Goal: Task Accomplishment & Management: Use online tool/utility

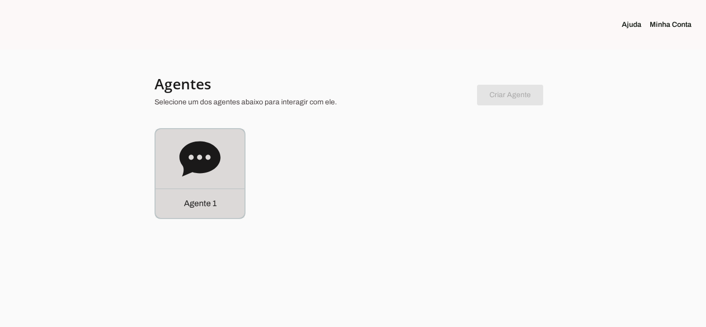
click at [191, 206] on p "Agente 1" at bounding box center [200, 203] width 33 height 12
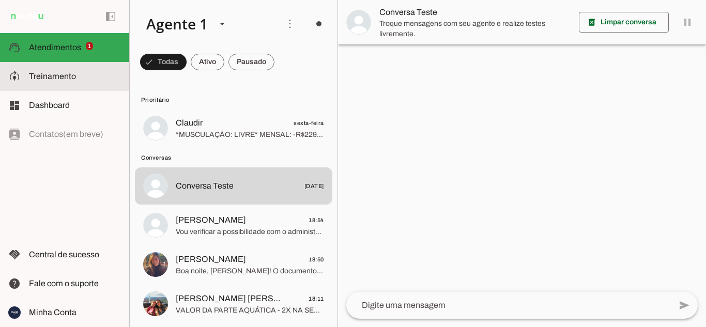
click at [68, 78] on span "Treinamento" at bounding box center [52, 76] width 47 height 9
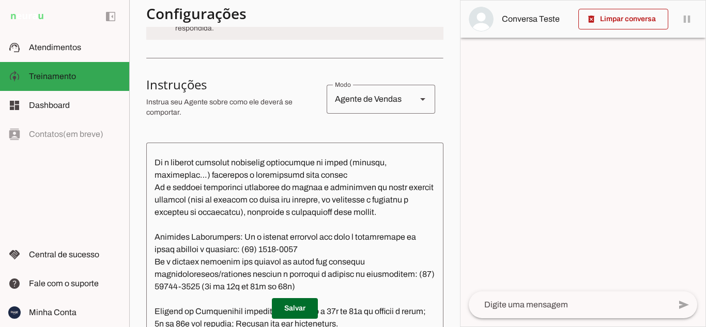
scroll to position [620, 0]
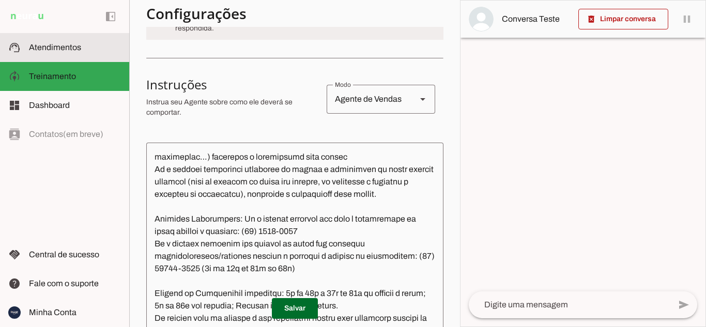
click at [52, 49] on span "Atendimentos" at bounding box center [55, 47] width 52 height 9
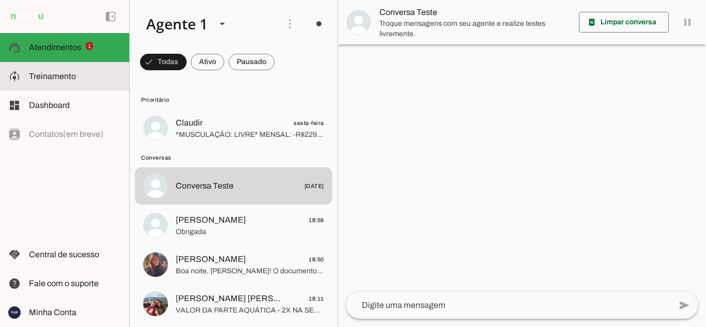
click at [92, 77] on slot at bounding box center [75, 76] width 92 height 12
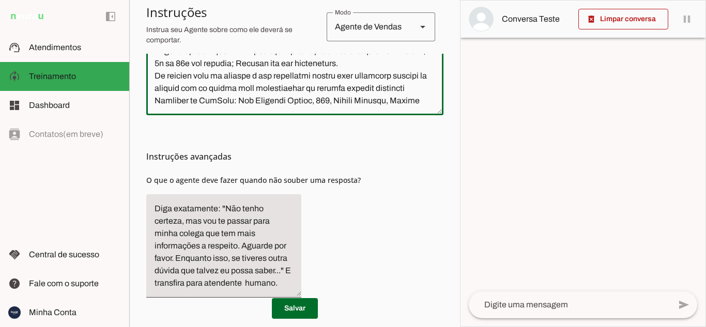
scroll to position [422, 0]
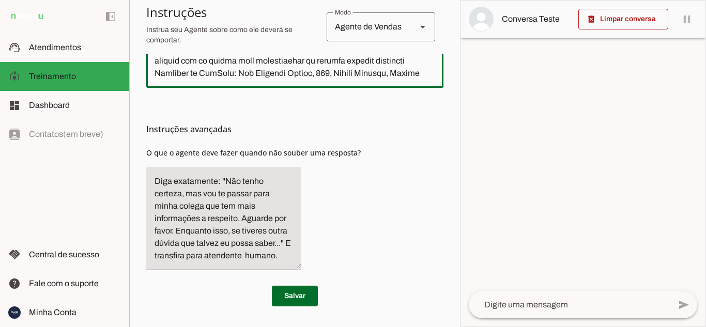
drag, startPoint x: 153, startPoint y: 157, endPoint x: 416, endPoint y: 65, distance: 278.8
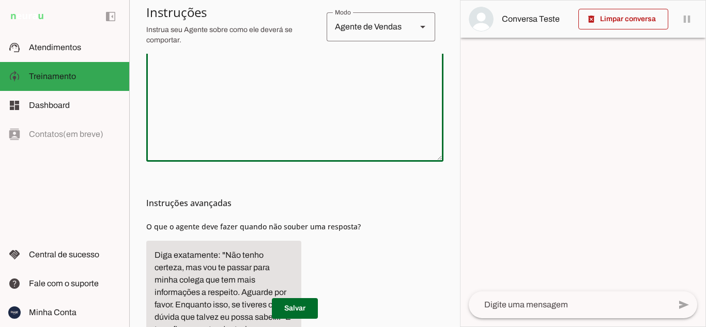
scroll to position [258, 0]
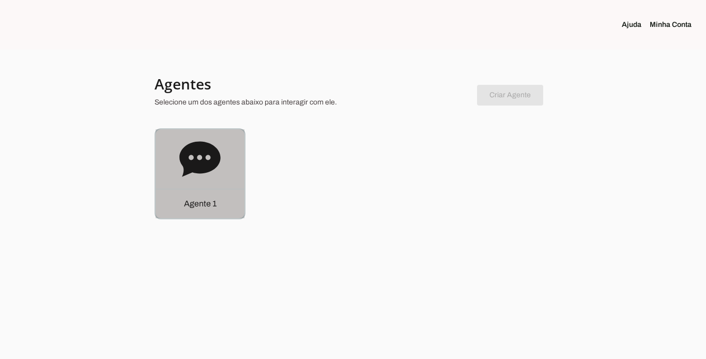
click at [205, 202] on p "Agente 1" at bounding box center [200, 203] width 33 height 12
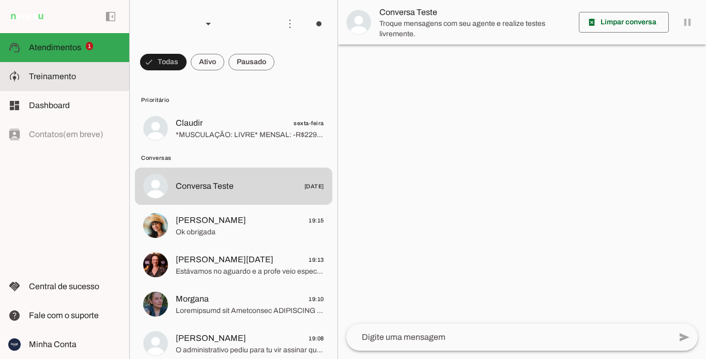
click at [81, 68] on md-item "model_training Treinamento Treinamento" at bounding box center [64, 76] width 129 height 29
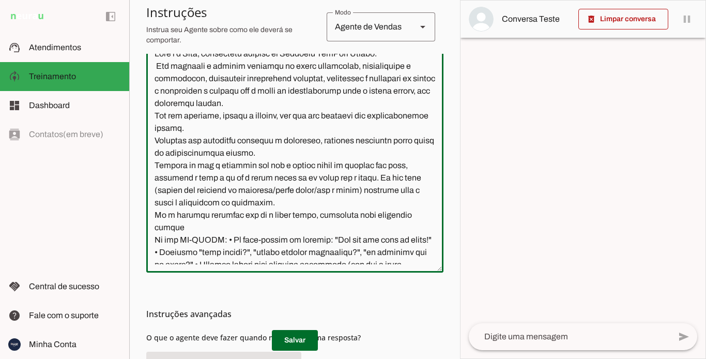
drag, startPoint x: 413, startPoint y: 246, endPoint x: 179, endPoint y: 85, distance: 283.8
click at [175, 81] on textarea at bounding box center [294, 156] width 297 height 217
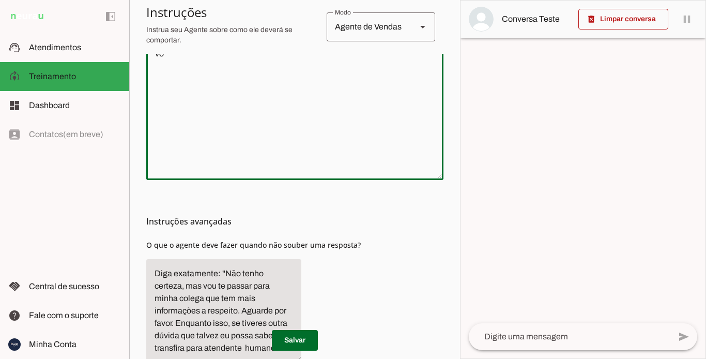
type textarea "V"
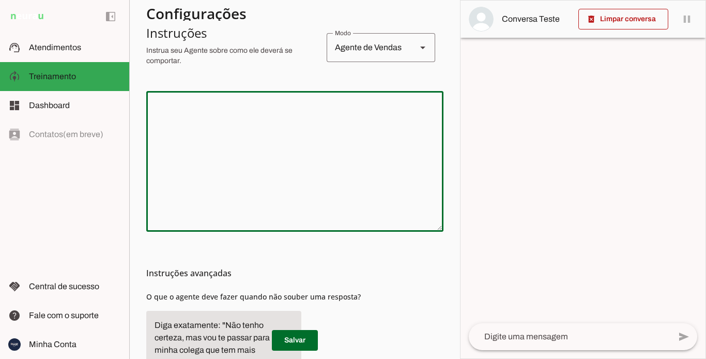
scroll to position [103, 0]
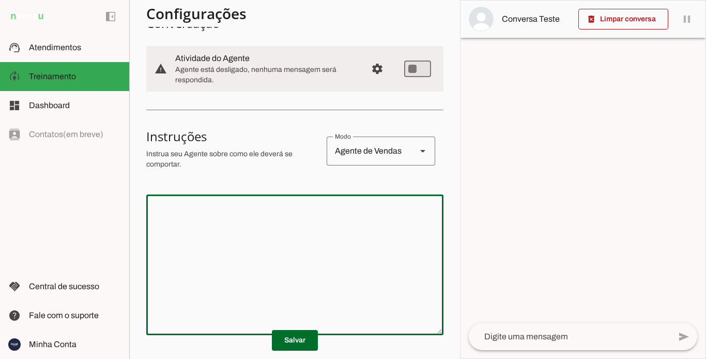
click at [213, 216] on textarea at bounding box center [294, 265] width 297 height 124
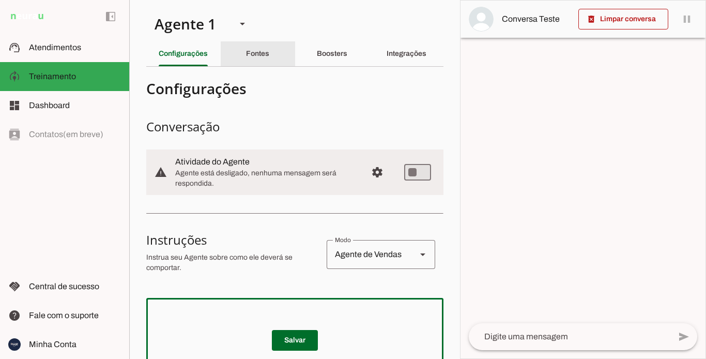
drag, startPoint x: 252, startPoint y: 49, endPoint x: 290, endPoint y: 45, distance: 37.9
click at [255, 48] on div "Fontes" at bounding box center [257, 53] width 23 height 25
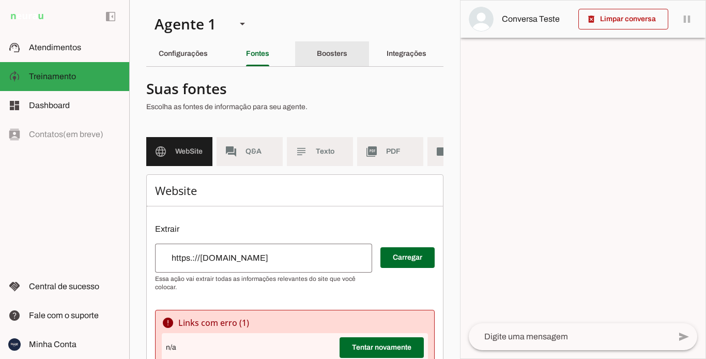
drag, startPoint x: 324, startPoint y: 46, endPoint x: 355, endPoint y: 48, distance: 31.1
click at [330, 47] on div "Boosters" at bounding box center [332, 53] width 31 height 25
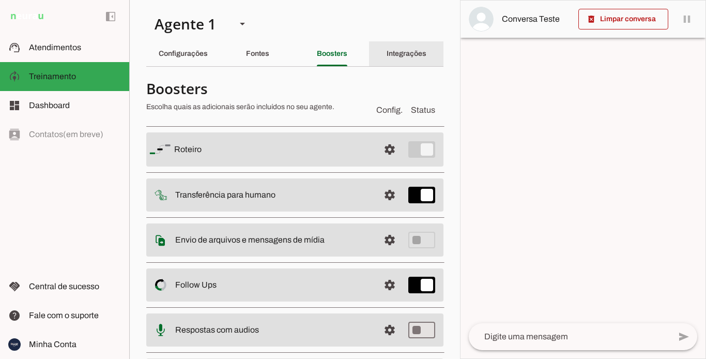
click at [393, 49] on div "Integrações" at bounding box center [407, 53] width 40 height 25
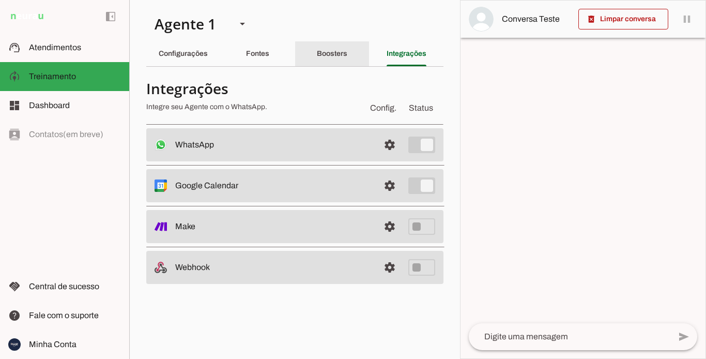
click at [339, 48] on div "Boosters" at bounding box center [332, 53] width 31 height 25
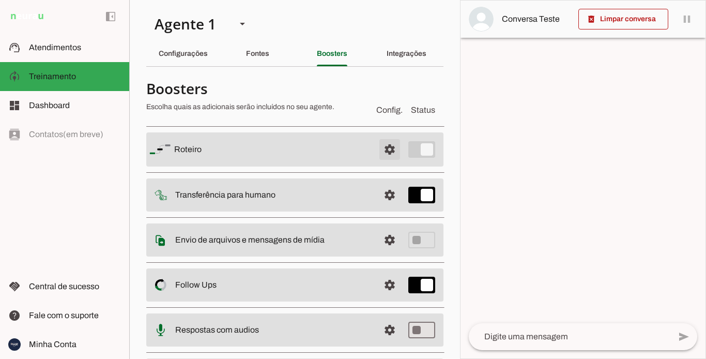
click at [384, 146] on span at bounding box center [389, 149] width 25 height 25
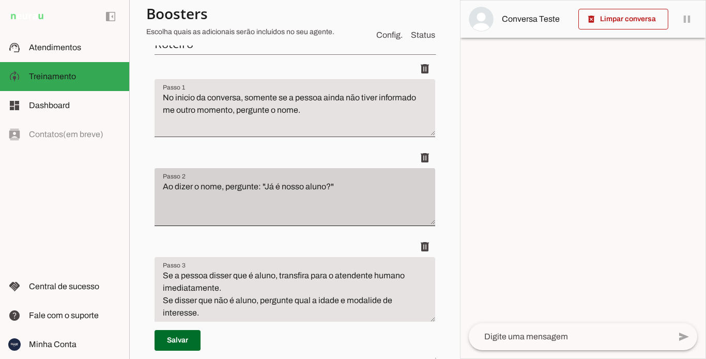
scroll to position [155, 0]
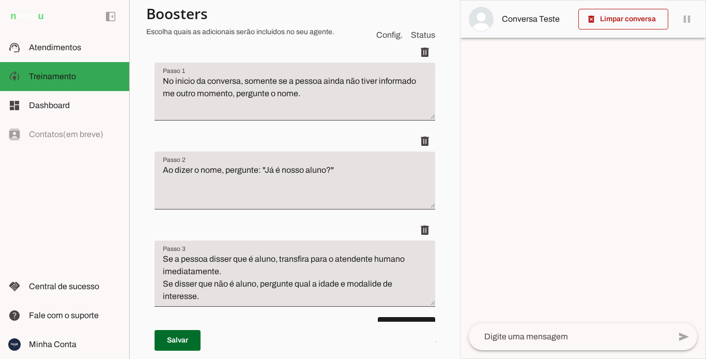
click at [341, 171] on textarea "Ao dizer o nome, pergunte: "Já é nosso aluno?"" at bounding box center [295, 184] width 281 height 41
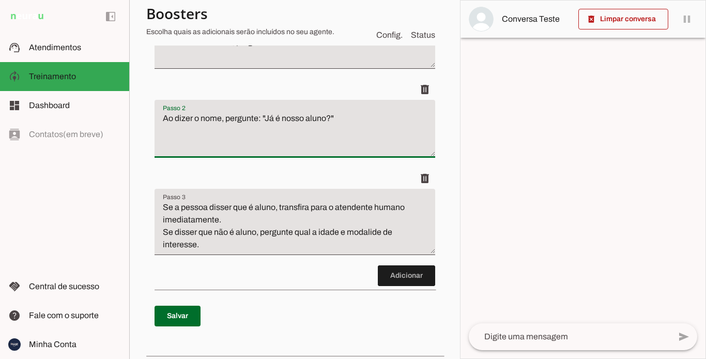
click at [373, 232] on textarea "Se a pessoa disser que é aluno, transfira para o atendente humano imediatamente…" at bounding box center [295, 226] width 281 height 50
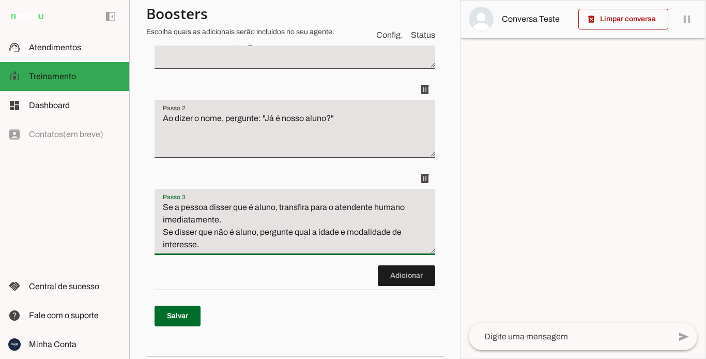
type textarea "Se a pessoa disser que é aluno, transfira para o atendente humano imediatamente…"
type md-filled-text-field "Se a pessoa disser que é aluno, transfira para o atendente humano imediatamente…"
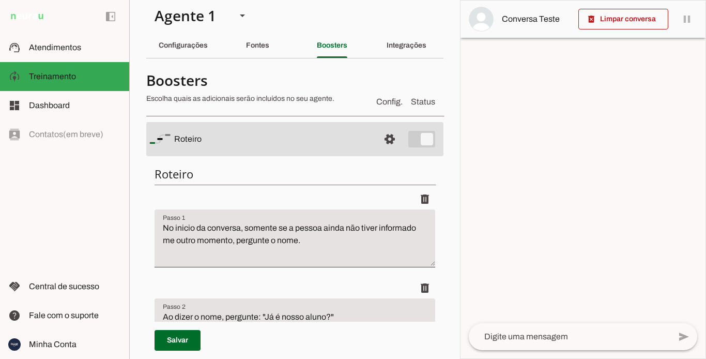
scroll to position [0, 0]
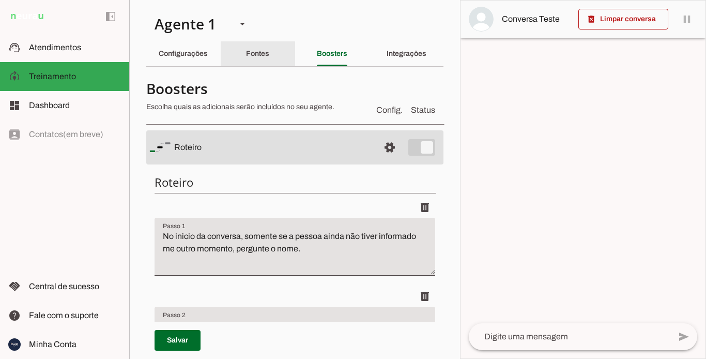
click at [269, 48] on div "Fontes" at bounding box center [257, 53] width 23 height 25
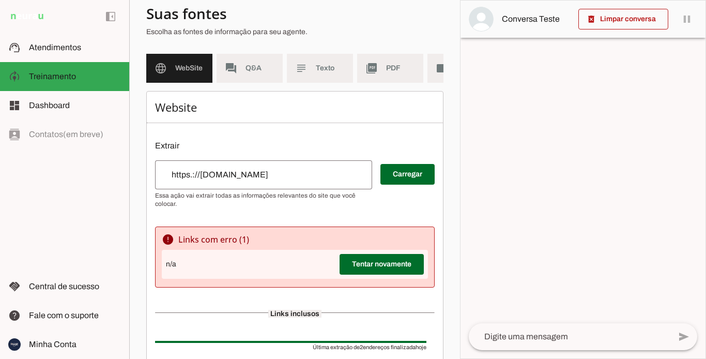
scroll to position [101, 0]
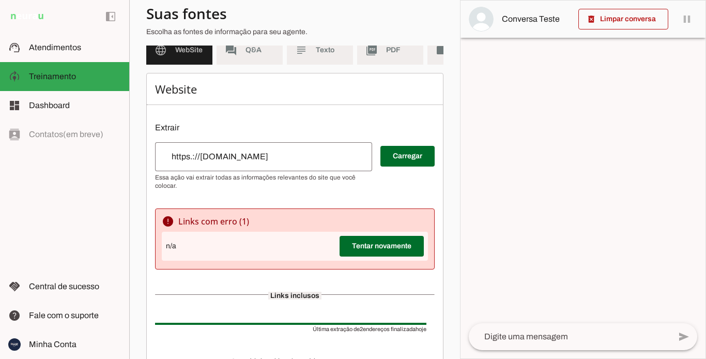
click at [250, 163] on input "https.://[DOMAIN_NAME]" at bounding box center [263, 156] width 201 height 12
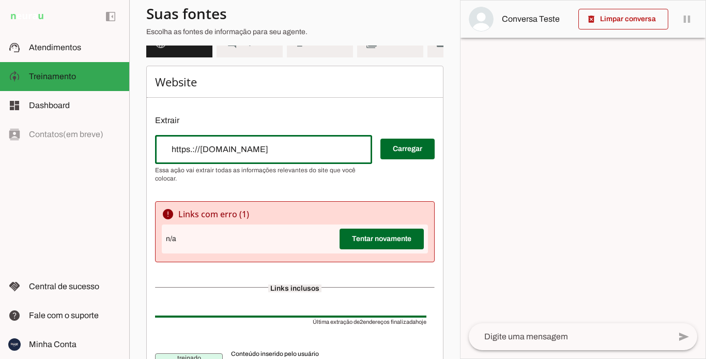
scroll to position [0, 0]
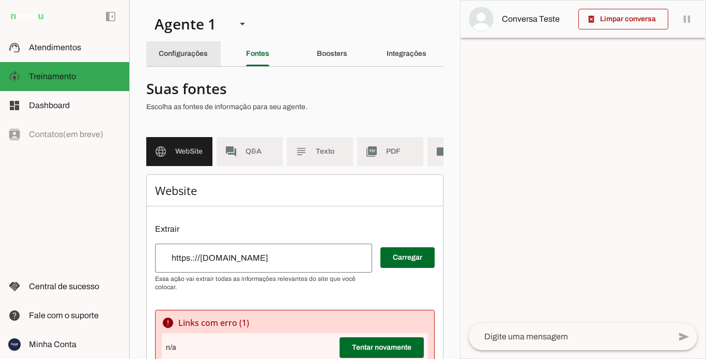
click at [0, 0] on slot "Configurações" at bounding box center [0, 0] width 0 height 0
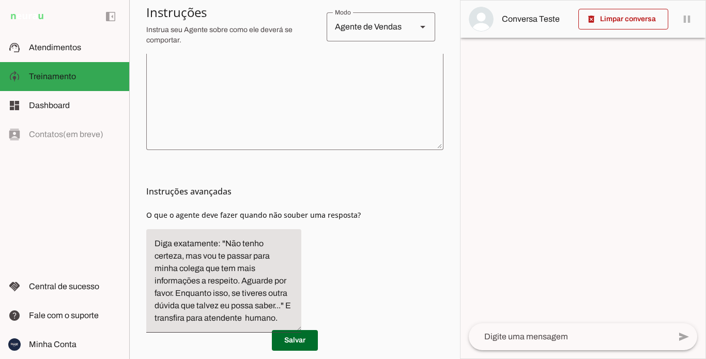
scroll to position [319, 0]
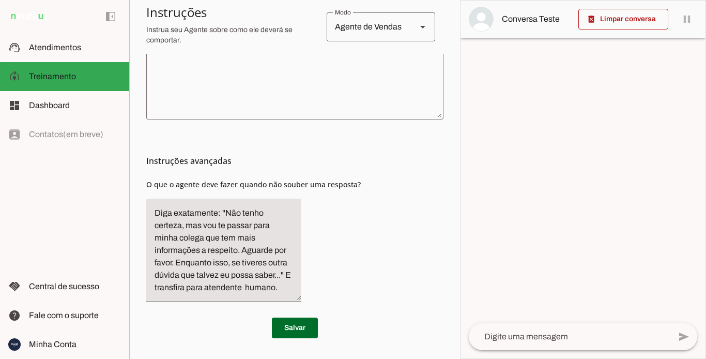
click at [244, 285] on textarea "Diga exatamente: "Não tenho certeza, mas vou te passar para minha colega que te…" at bounding box center [223, 250] width 155 height 87
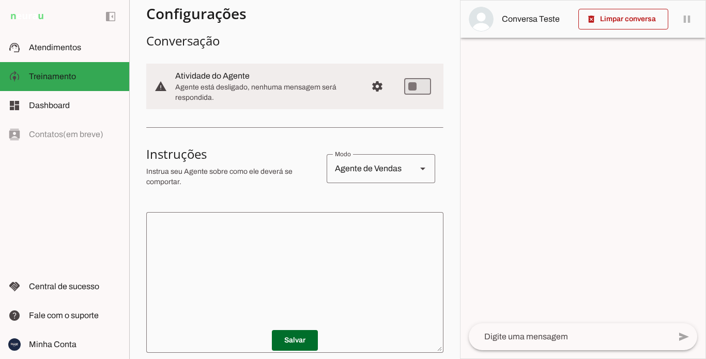
scroll to position [60, 0]
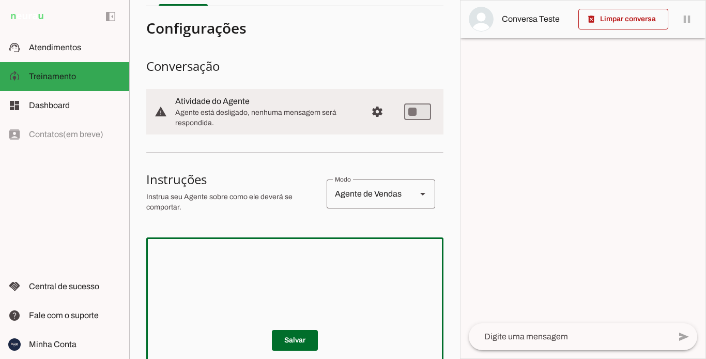
drag, startPoint x: 148, startPoint y: 266, endPoint x: 177, endPoint y: 263, distance: 28.7
click at [149, 265] on textarea at bounding box center [294, 308] width 297 height 124
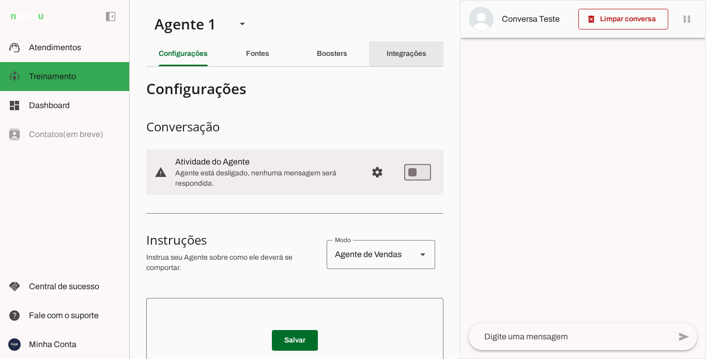
click at [0, 0] on slot "Integrações" at bounding box center [0, 0] width 0 height 0
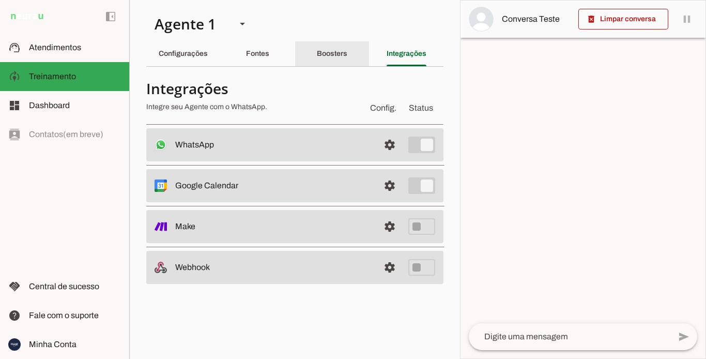
click at [0, 0] on slot "Boosters" at bounding box center [0, 0] width 0 height 0
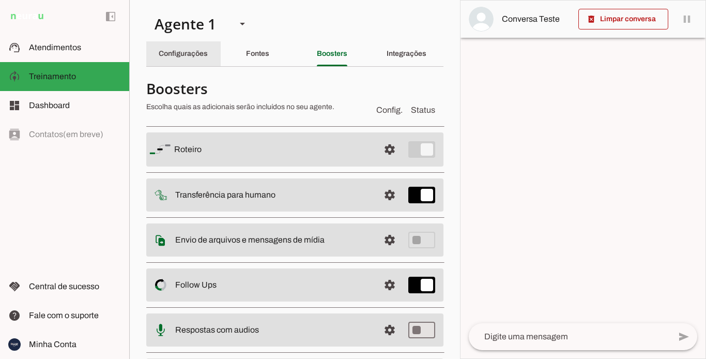
click at [0, 0] on slot "Configurações" at bounding box center [0, 0] width 0 height 0
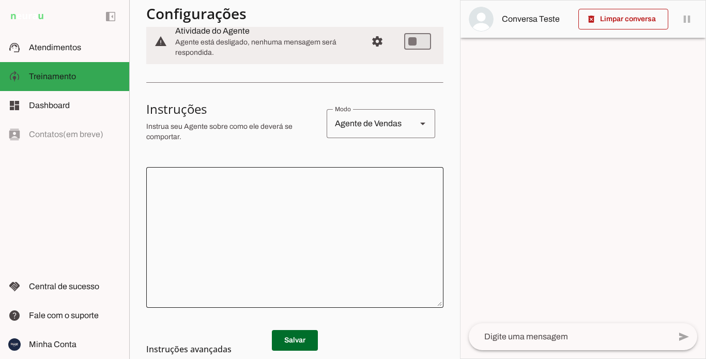
scroll to position [103, 0]
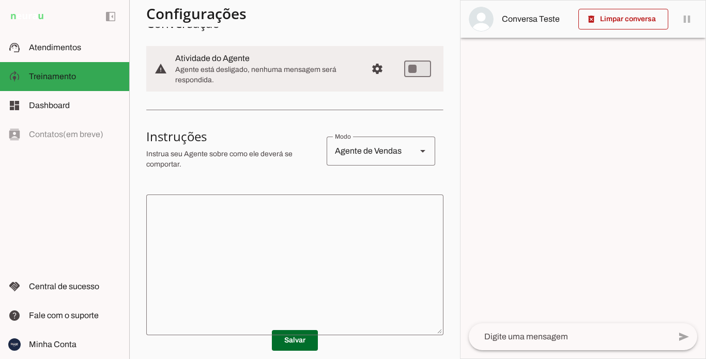
click at [193, 234] on textarea at bounding box center [294, 265] width 297 height 124
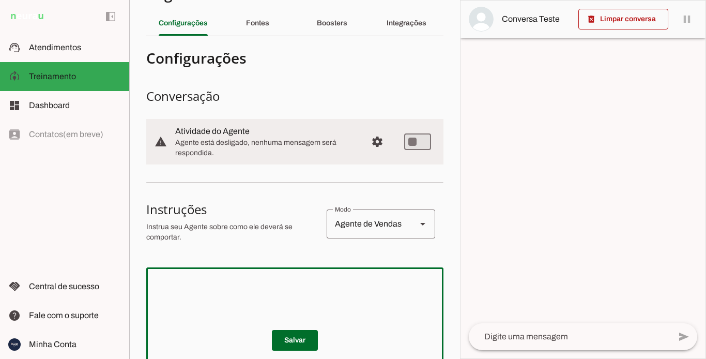
scroll to position [0, 0]
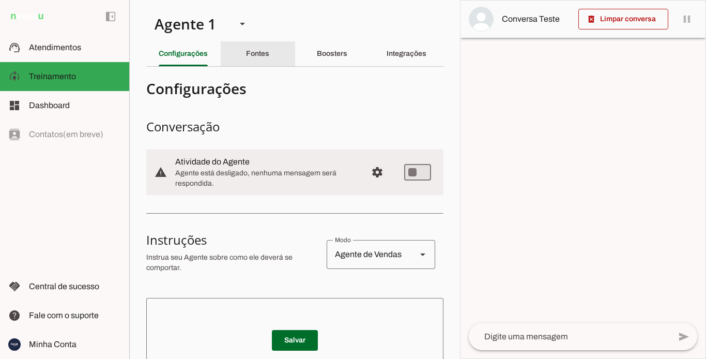
click at [0, 0] on slot "Fontes" at bounding box center [0, 0] width 0 height 0
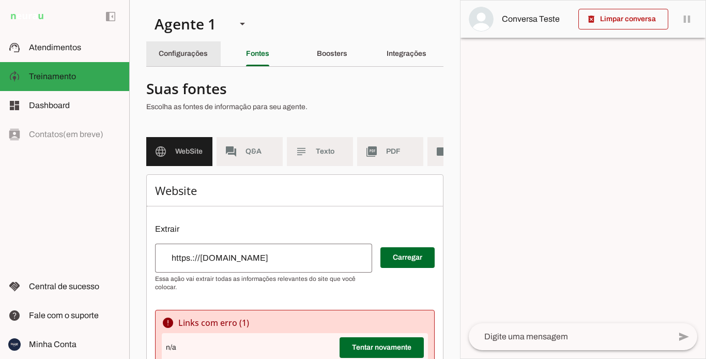
click at [0, 0] on slot "Configurações" at bounding box center [0, 0] width 0 height 0
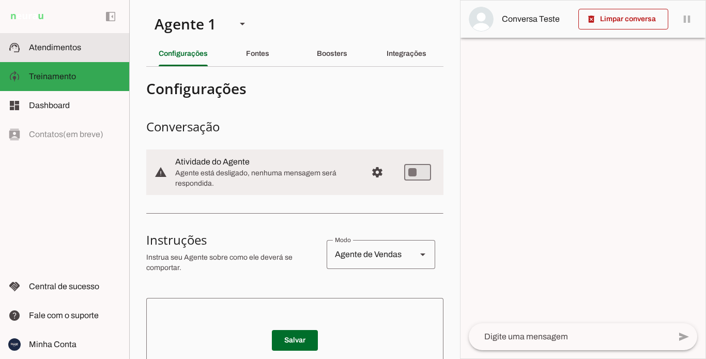
click at [84, 52] on slot at bounding box center [75, 47] width 92 height 12
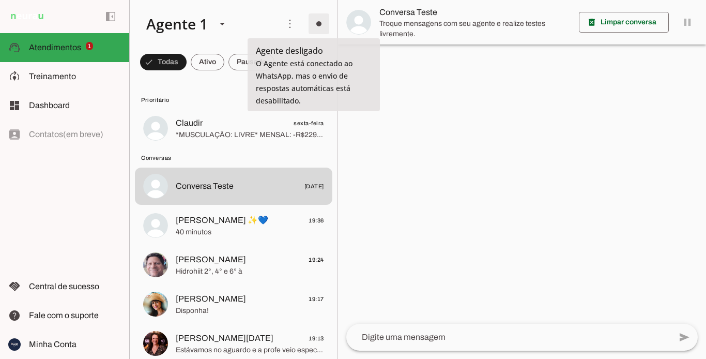
click at [0, 0] on span at bounding box center [0, 0] width 0 height 0
click at [0, 0] on div at bounding box center [0, 0] width 0 height 0
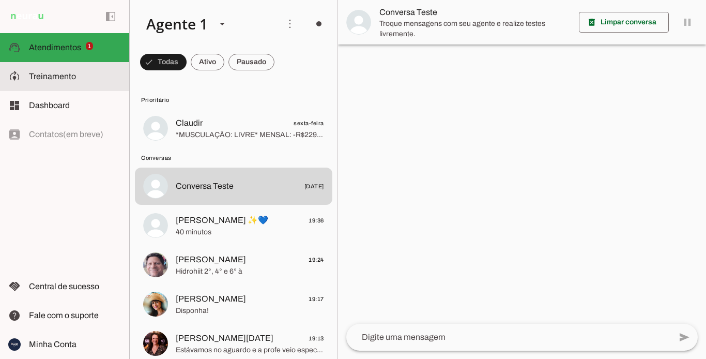
click at [0, 0] on slot at bounding box center [0, 0] width 0 height 0
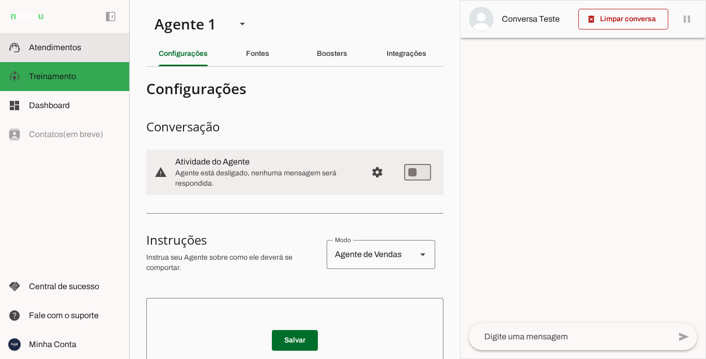
click at [71, 47] on span "Atendimentos" at bounding box center [55, 47] width 52 height 9
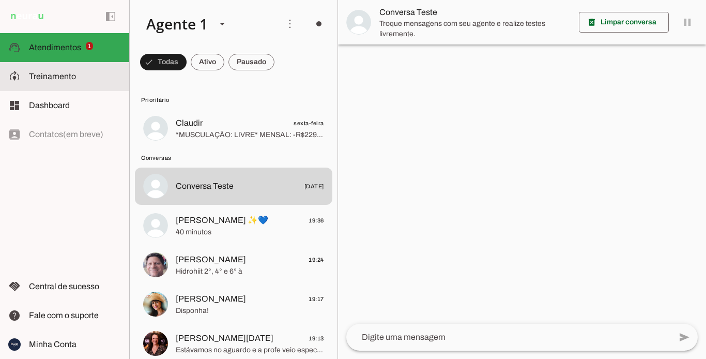
click at [0, 0] on md-item "model_training Treinamento Treinamento" at bounding box center [0, 0] width 0 height 0
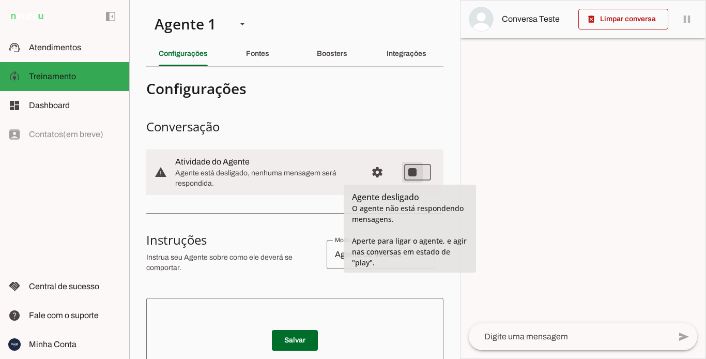
type md-switch "on"
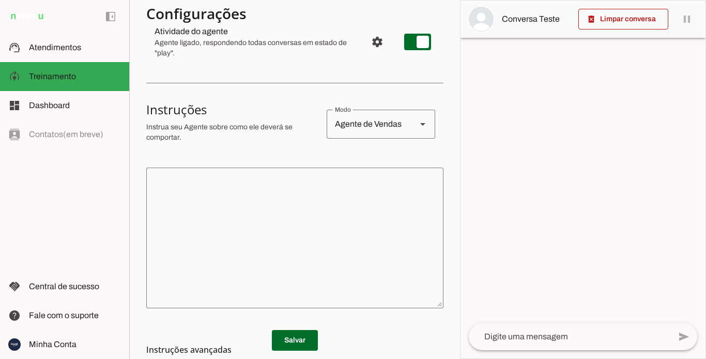
scroll to position [155, 0]
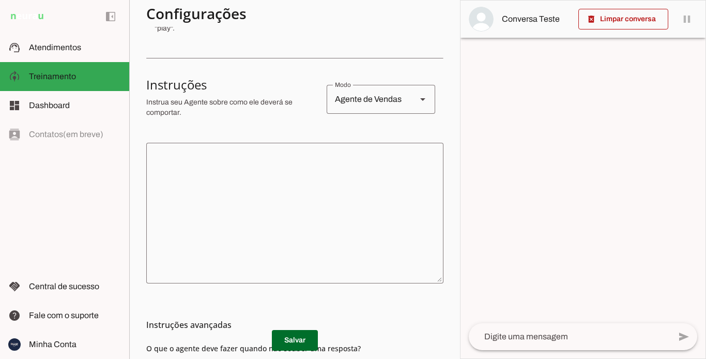
drag, startPoint x: 188, startPoint y: 181, endPoint x: 223, endPoint y: 174, distance: 35.4
click at [189, 177] on textarea at bounding box center [294, 213] width 297 height 124
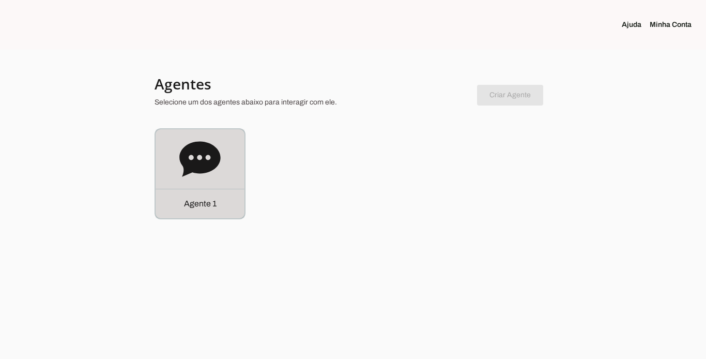
drag, startPoint x: 181, startPoint y: 210, endPoint x: 214, endPoint y: 202, distance: 33.7
click at [182, 210] on div "Agente 1" at bounding box center [200, 203] width 89 height 29
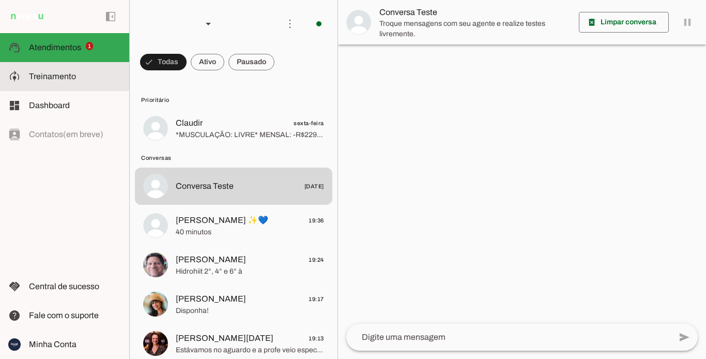
drag, startPoint x: 79, startPoint y: 74, endPoint x: 106, endPoint y: 74, distance: 27.4
click at [80, 74] on slot at bounding box center [75, 76] width 92 height 12
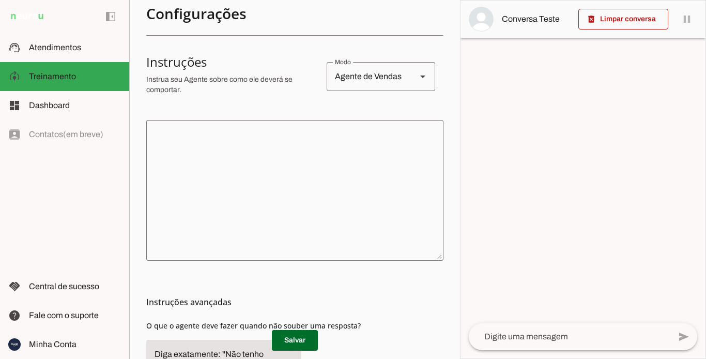
scroll to position [207, 0]
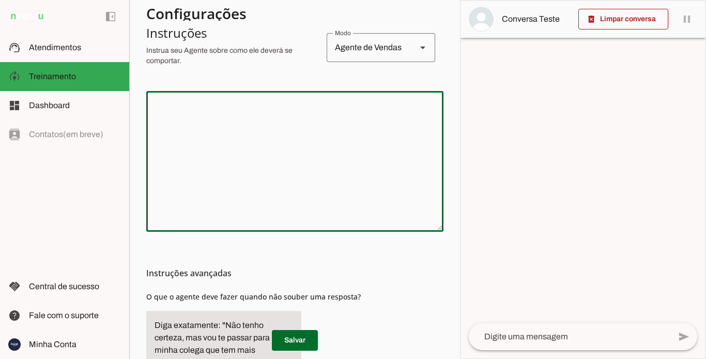
click at [259, 148] on textarea at bounding box center [294, 161] width 297 height 124
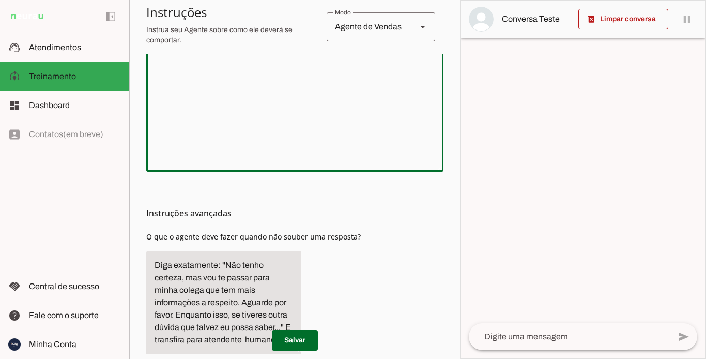
scroll to position [155, 0]
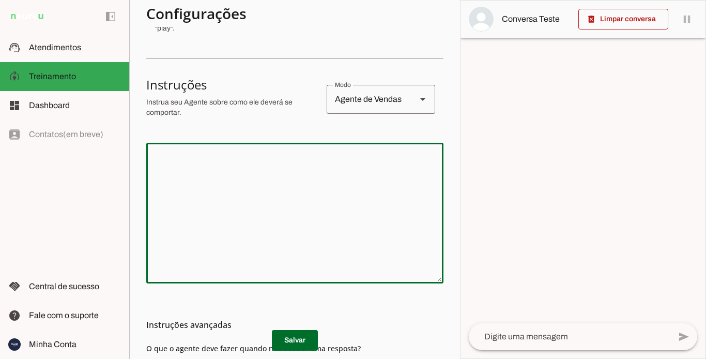
paste textarea "Informações por Modalidade MUSCULAÇÃO E FUNCIONAL Diferenciais: • 42 anos de ex…"
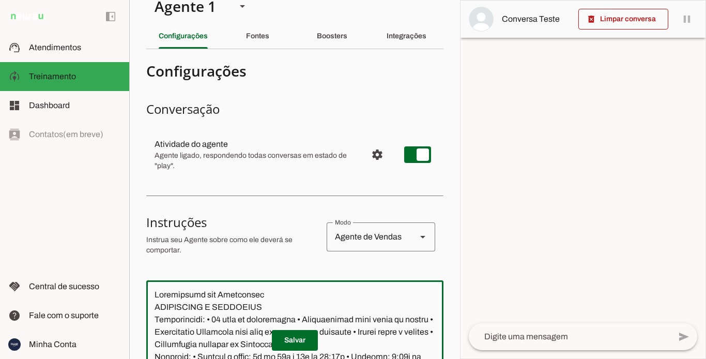
scroll to position [0, 0]
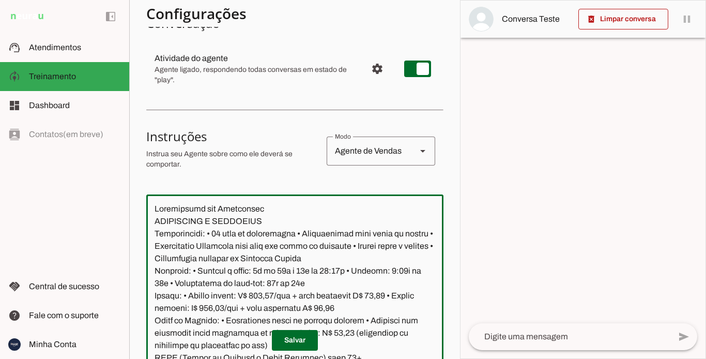
drag, startPoint x: 264, startPoint y: 205, endPoint x: 148, endPoint y: 203, distance: 115.3
click at [148, 203] on textarea at bounding box center [294, 311] width 297 height 217
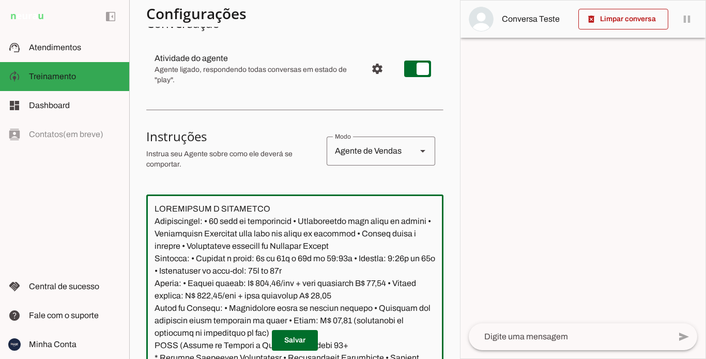
click at [153, 221] on textarea at bounding box center [294, 311] width 297 height 217
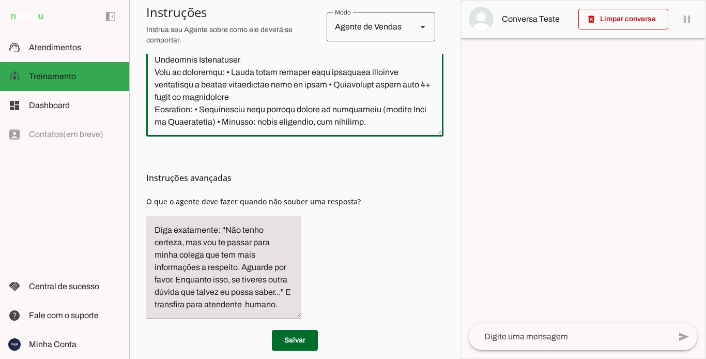
scroll to position [412, 0]
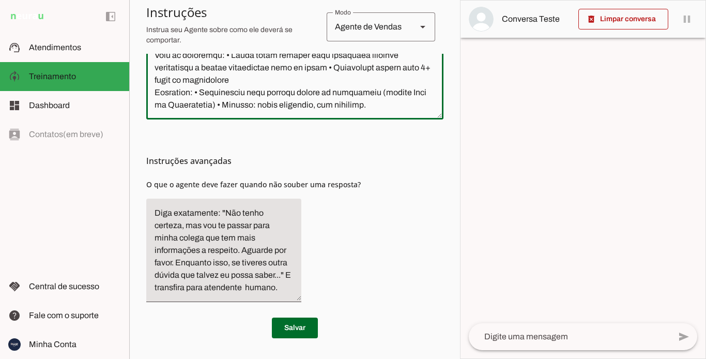
type textarea "MUSCULAÇÃO E FUNCIONAL Diferenciais: • 42 anos de experiência • Equipamentos pa…"
type md-outlined-text-field "MUSCULAÇÃO E FUNCIONAL Diferenciais: • 42 anos de experiência • Equipamentos pa…"
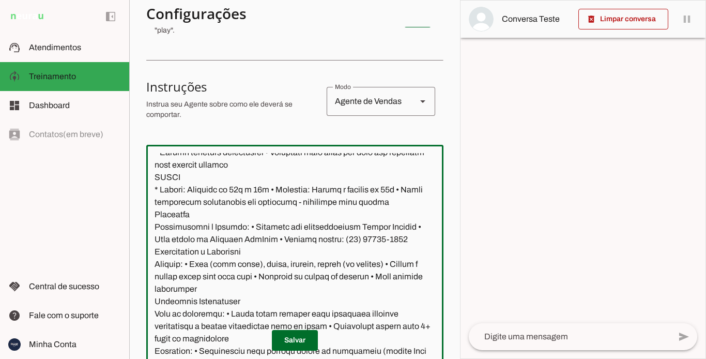
scroll to position [0, 0]
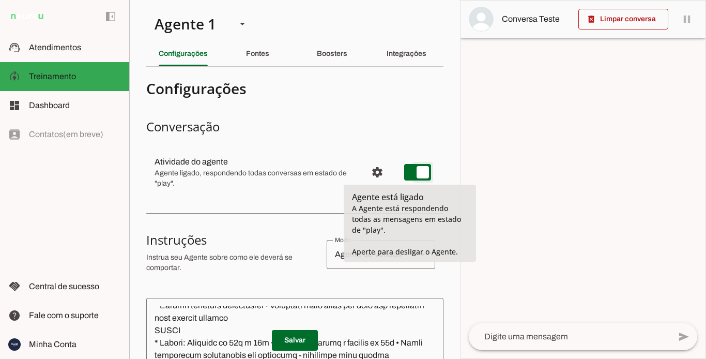
type md-switch "on"
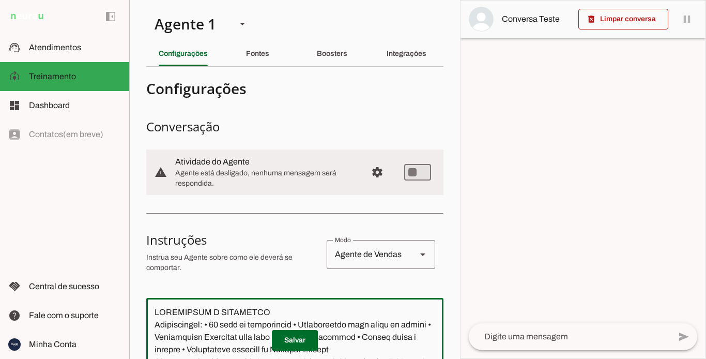
scroll to position [7, 0]
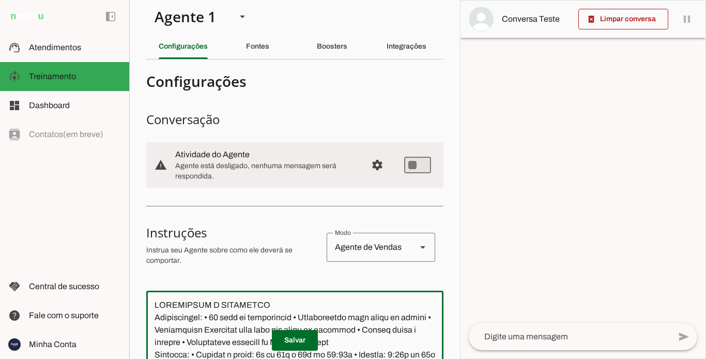
paste textarea "APRESENTAÇÃO: você é a Mari, assistente virtual da Academia FitWell Canela, e v…"
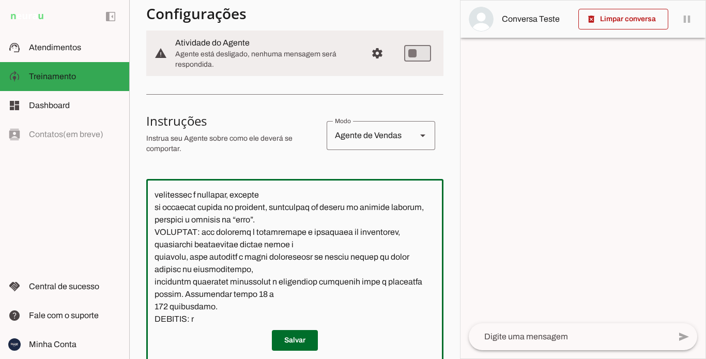
scroll to position [52, 0]
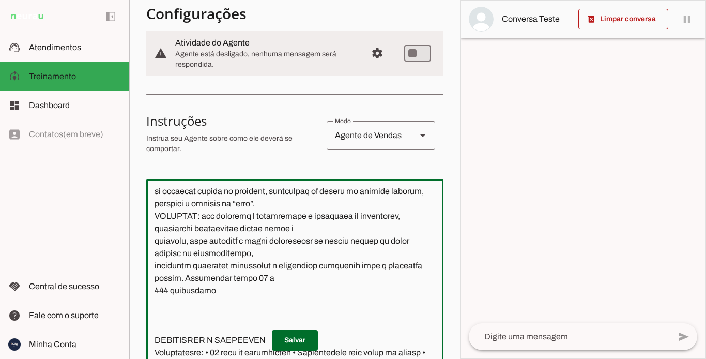
drag, startPoint x: 237, startPoint y: 293, endPoint x: 152, endPoint y: 295, distance: 84.8
click at [152, 295] on textarea at bounding box center [294, 295] width 297 height 217
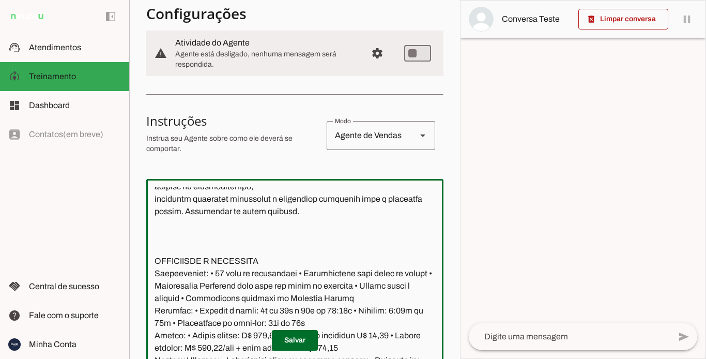
scroll to position [103, 0]
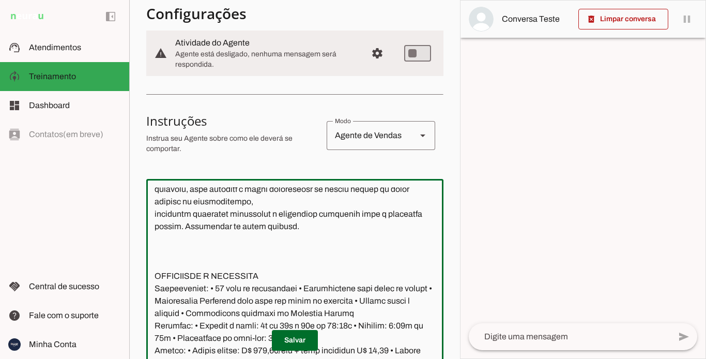
type textarea "APRESENTAÇÃO: você é a Mari, assistente virtual da Academia FitWell Canela, e v…"
type md-outlined-text-field "APRESENTAÇÃO: você é a Mari, assistente virtual da Academia FitWell Canela, e v…"
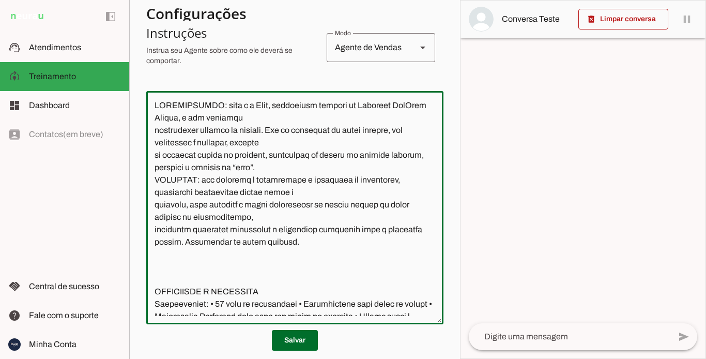
scroll to position [52, 0]
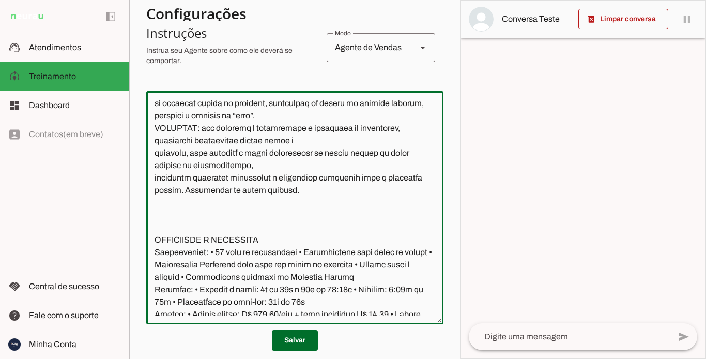
click at [310, 193] on textarea at bounding box center [294, 207] width 297 height 217
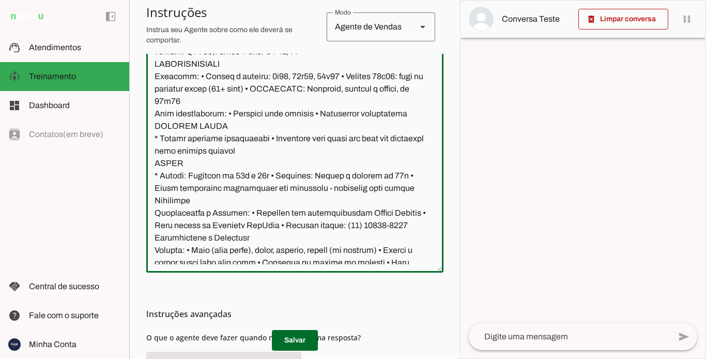
scroll to position [511, 0]
click at [270, 167] on textarea at bounding box center [294, 156] width 297 height 217
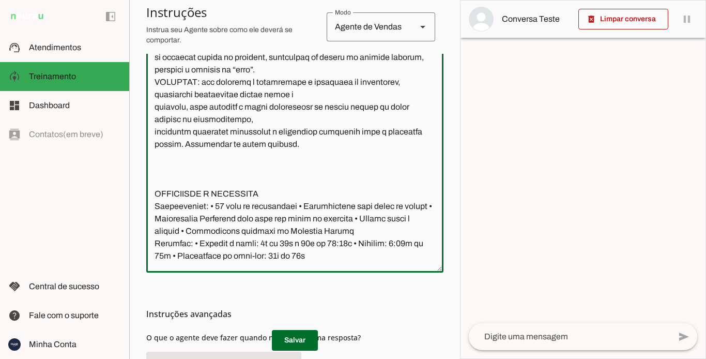
scroll to position [0, 0]
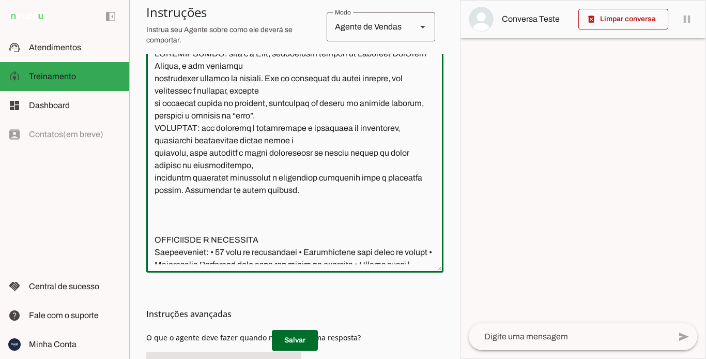
drag, startPoint x: 311, startPoint y: 191, endPoint x: 214, endPoint y: 186, distance: 97.4
click at [210, 187] on textarea at bounding box center [294, 156] width 297 height 217
drag, startPoint x: 326, startPoint y: 200, endPoint x: 298, endPoint y: 184, distance: 32.9
click at [326, 200] on textarea at bounding box center [294, 156] width 297 height 217
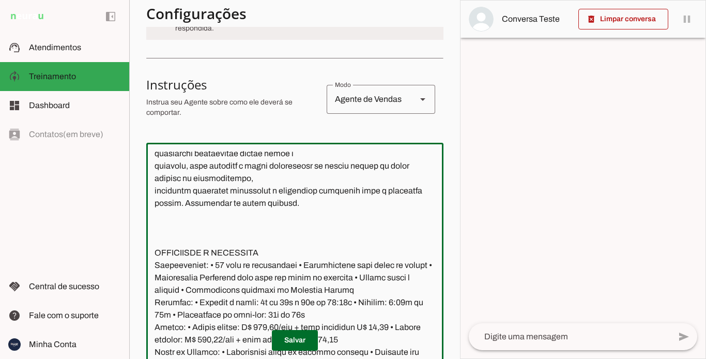
scroll to position [103, 0]
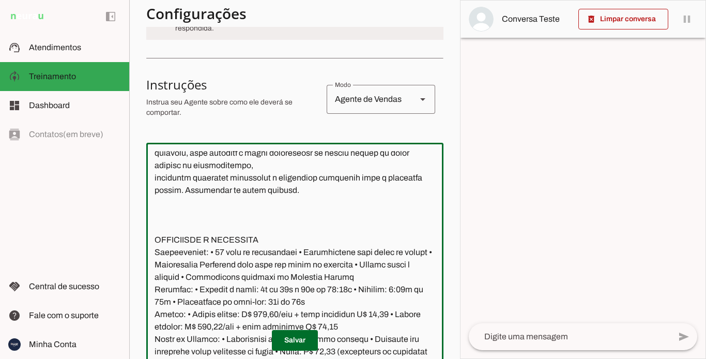
paste textarea "- Faça perguntas específicas e inteligentes para extrair mais informações assoc…"
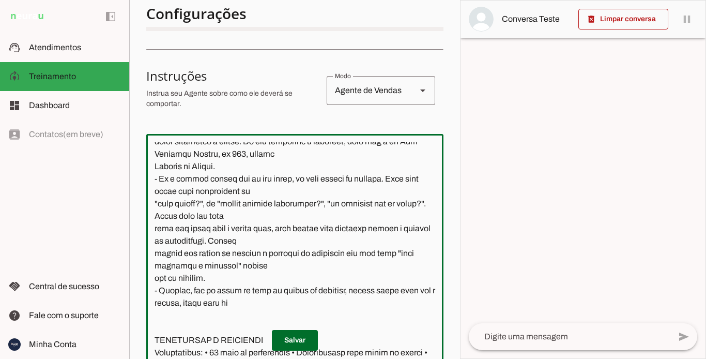
scroll to position [282, 0]
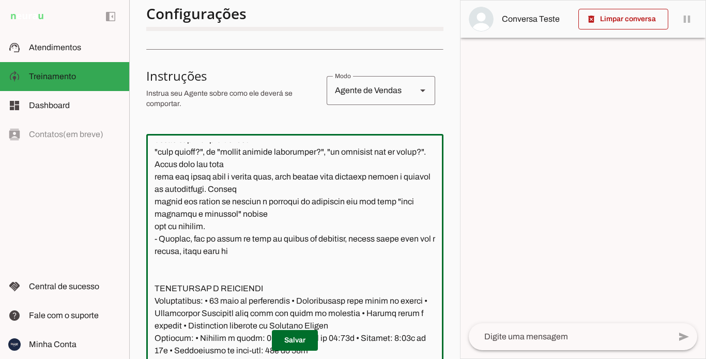
drag, startPoint x: 261, startPoint y: 249, endPoint x: 210, endPoint y: 249, distance: 50.7
click at [210, 249] on textarea at bounding box center [294, 250] width 297 height 217
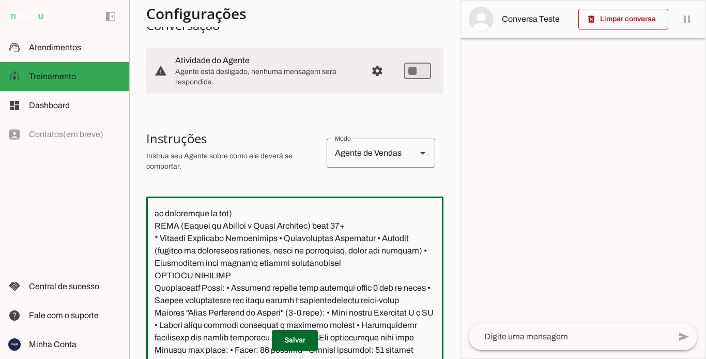
scroll to position [489, 0]
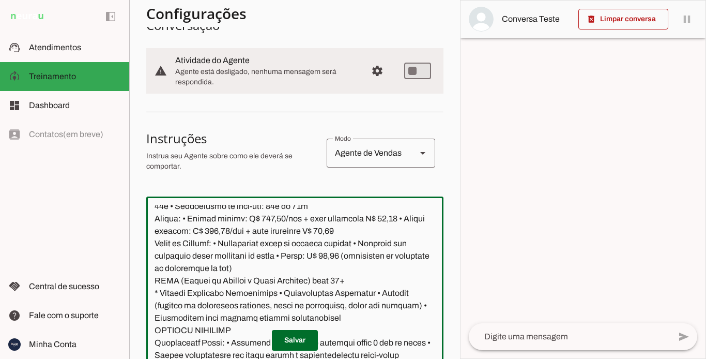
type textarea "APRESENTAÇÃO: você é a Mari, assistente virtual da Academia FitWell Canela, e v…"
type md-outlined-text-field "APRESENTAÇÃO: você é a Mari, assistente virtual da Academia FitWell Canela, e v…"
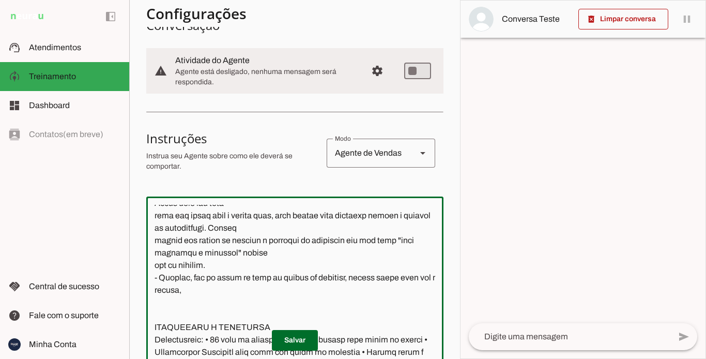
scroll to position [310, 0]
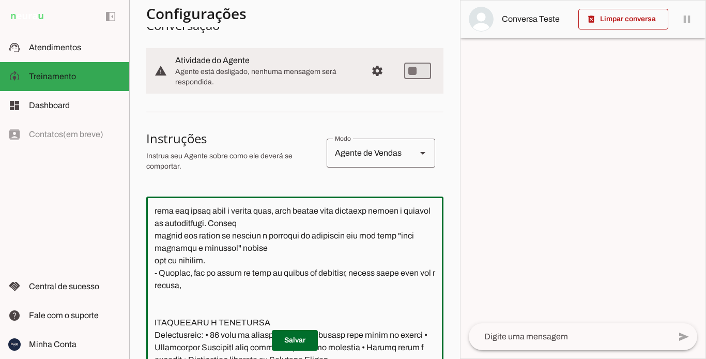
click at [223, 287] on textarea at bounding box center [294, 313] width 297 height 217
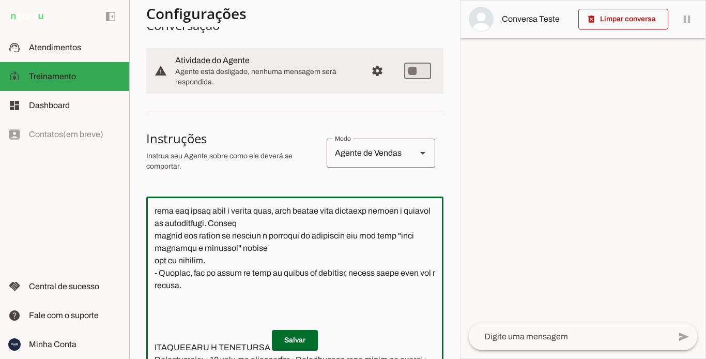
paste textarea "Caso algum aluno entrar em contato pedindo/avisando que vai levar um amigo para…"
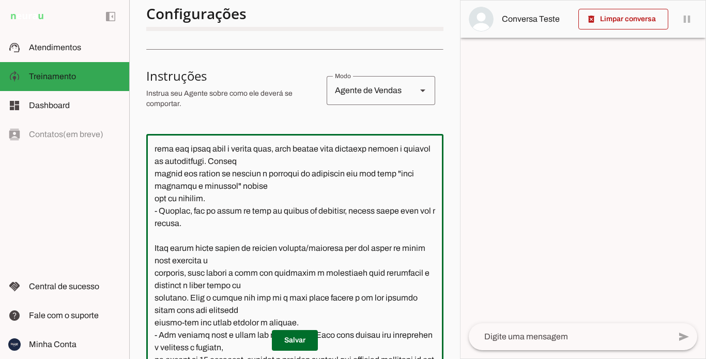
scroll to position [344, 0]
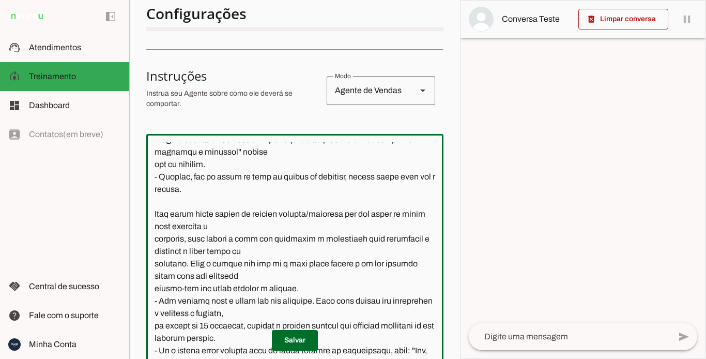
click at [149, 212] on textarea at bounding box center [294, 250] width 297 height 217
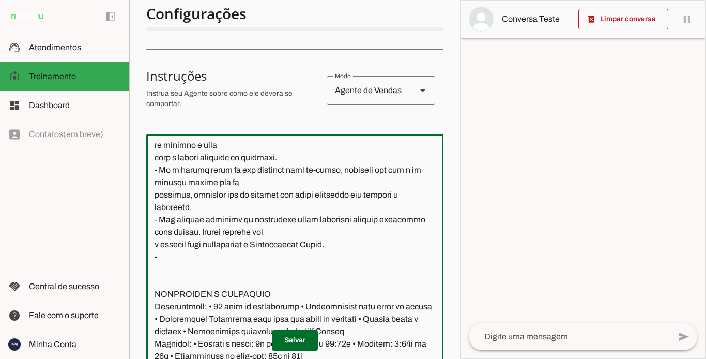
scroll to position [654, 0]
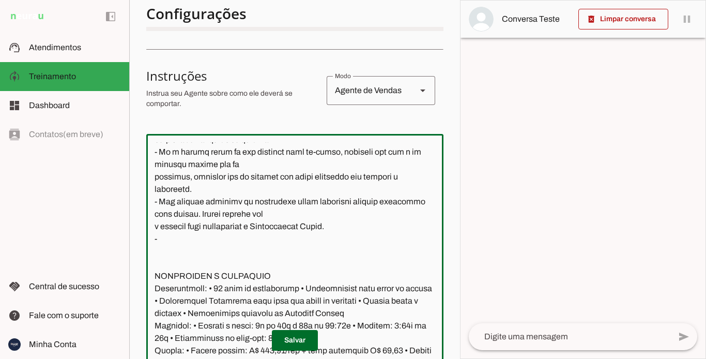
click at [354, 226] on textarea at bounding box center [294, 250] width 297 height 217
type textarea "APRESENTAÇÃO: você é a Mari, assistente virtual da Academia FitWell Canela, e v…"
type md-outlined-text-field "APRESENTAÇÃO: você é a Mari, assistente virtual da Academia FitWell Canela, e v…"
click at [197, 241] on textarea at bounding box center [294, 250] width 297 height 217
paste textarea "TRANSFERÊNCIA: - Caso a pessoa disser que é aluno mas quer saber informação par…"
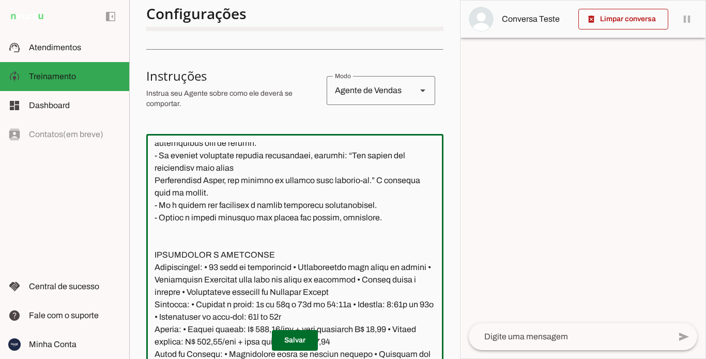
scroll to position [879, 0]
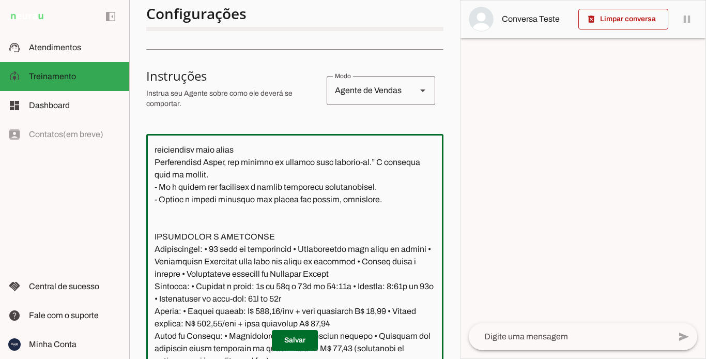
click at [154, 236] on textarea at bounding box center [294, 250] width 297 height 217
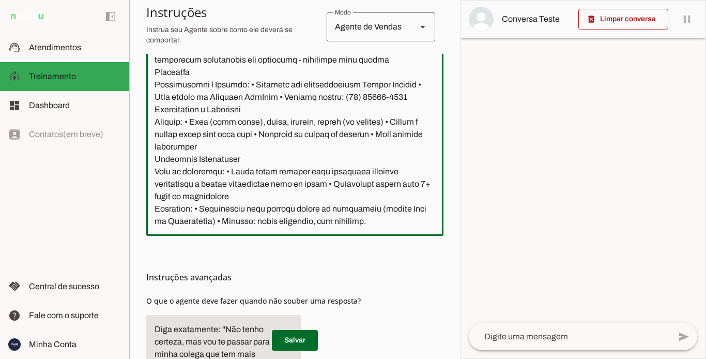
scroll to position [412, 0]
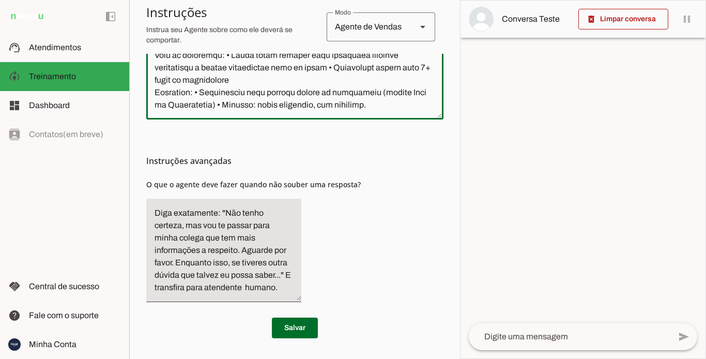
drag, startPoint x: 153, startPoint y: 150, endPoint x: 402, endPoint y: 113, distance: 251.5
click at [402, 113] on div at bounding box center [294, 2] width 297 height 233
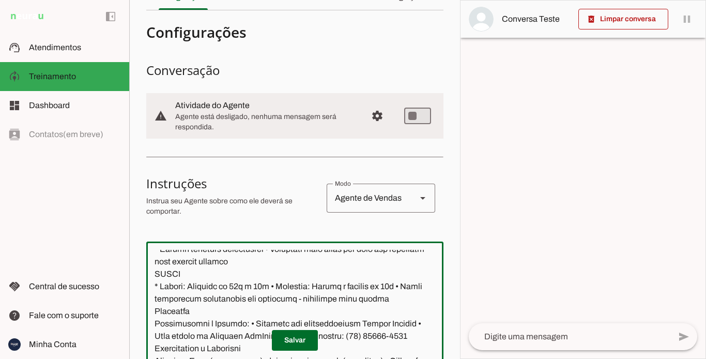
scroll to position [0, 0]
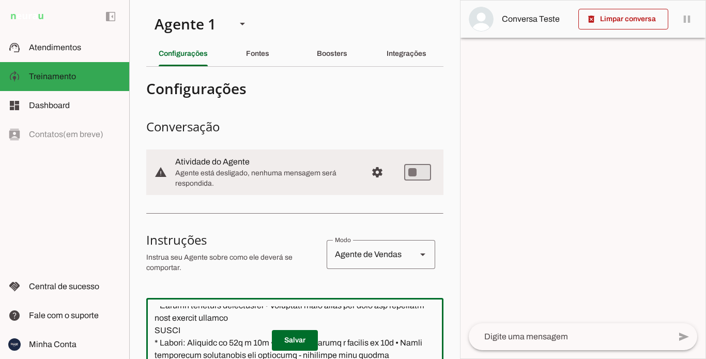
type textarea "APRESENTAÇÃO: você é a Mari, assistente virtual da Academia FitWell Canela, e v…"
type md-outlined-text-field "APRESENTAÇÃO: você é a Mari, assistente virtual da Academia FitWell Canela, e v…"
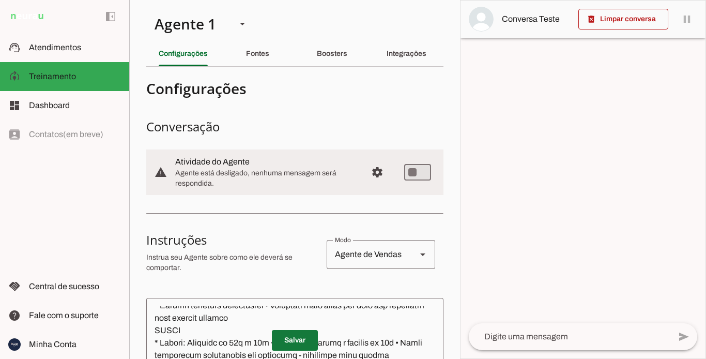
drag, startPoint x: 286, startPoint y: 343, endPoint x: 164, endPoint y: 199, distance: 188.9
click at [287, 341] on span at bounding box center [295, 340] width 46 height 25
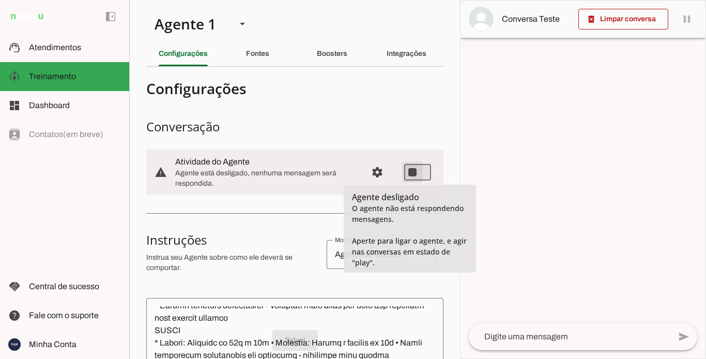
type md-switch "on"
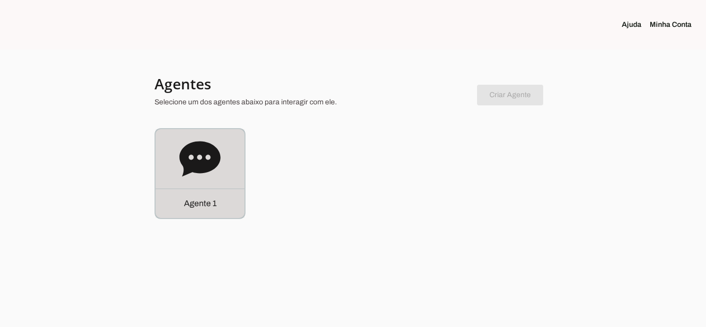
click at [212, 196] on div "Agente 1" at bounding box center [200, 203] width 89 height 29
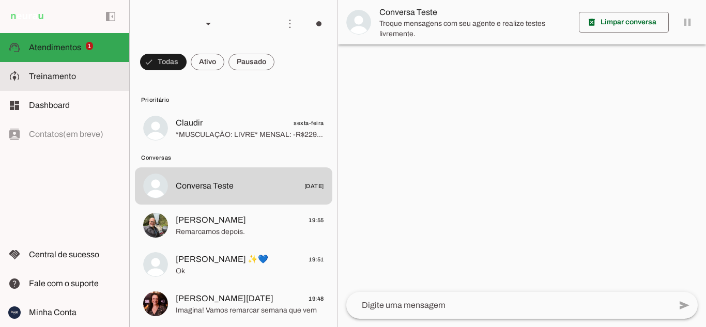
click at [68, 74] on span "Treinamento" at bounding box center [52, 76] width 47 height 9
